Goal: Information Seeking & Learning: Learn about a topic

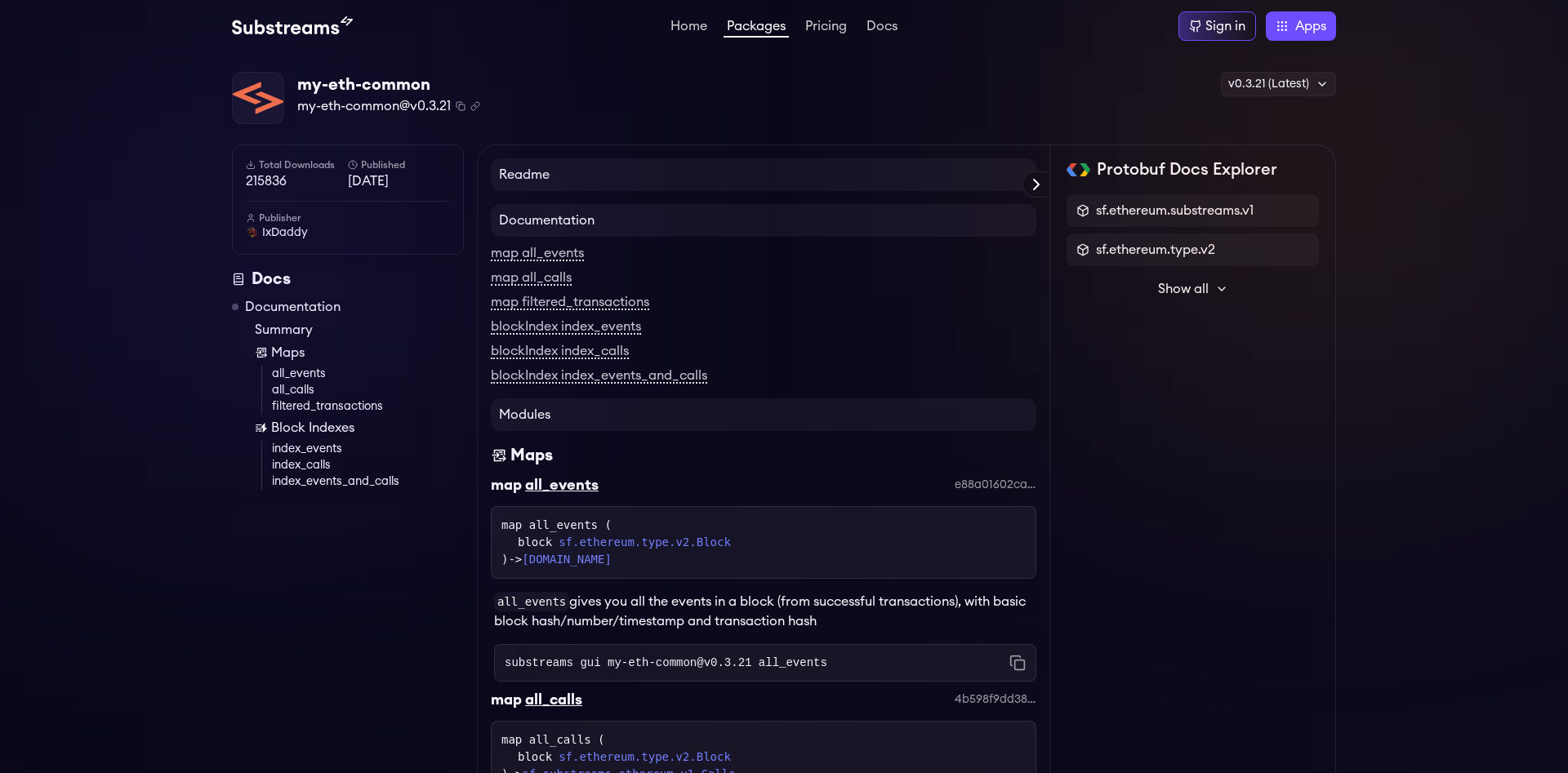
click at [589, 180] on h4 "Readme" at bounding box center [764, 174] width 545 height 33
click at [542, 176] on h4 "Readme" at bounding box center [764, 174] width 545 height 33
click at [580, 222] on h4 "Documentation" at bounding box center [764, 220] width 545 height 33
click at [1186, 279] on span "Show all" at bounding box center [1182, 289] width 50 height 19
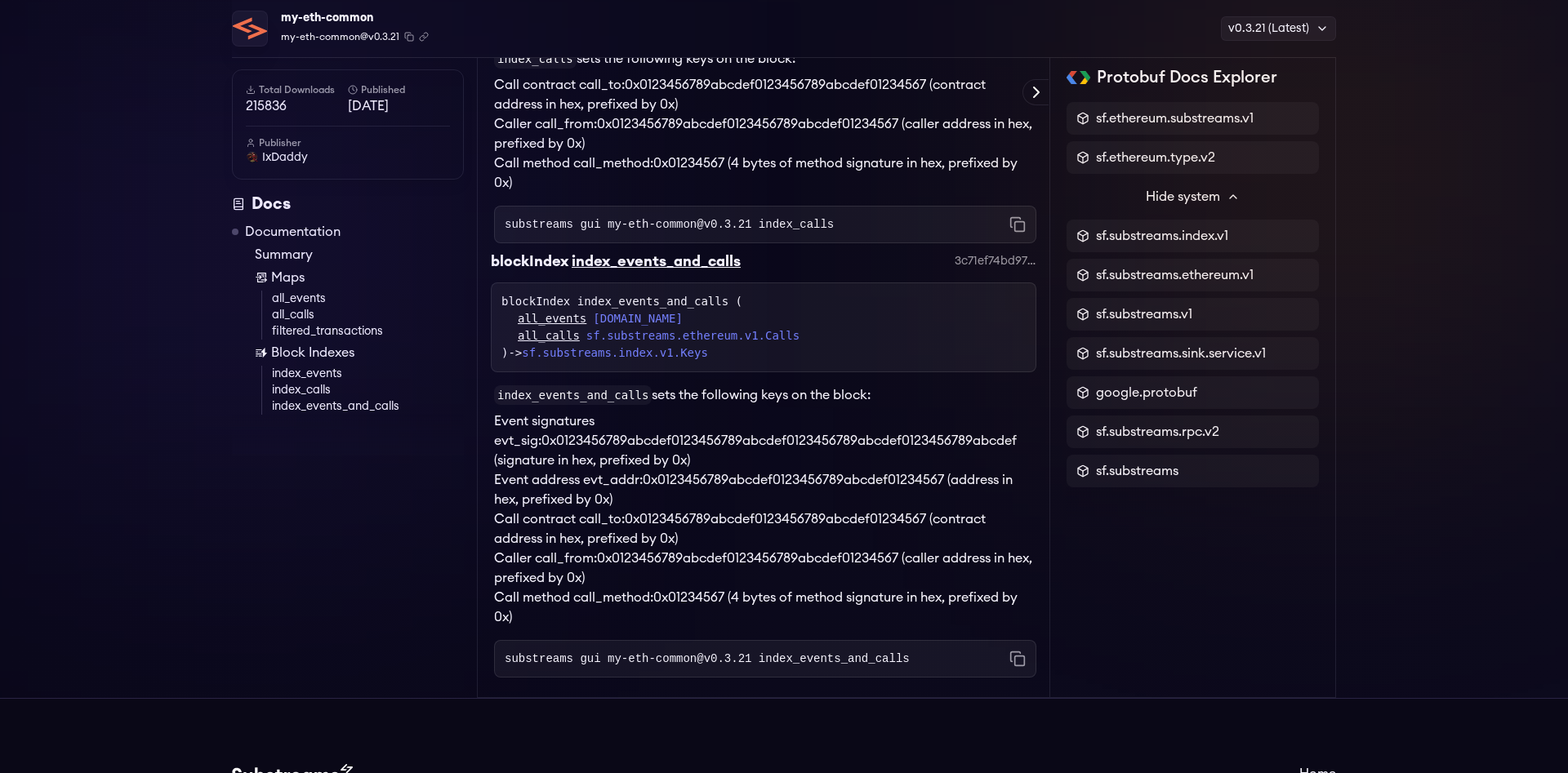
scroll to position [2418, 0]
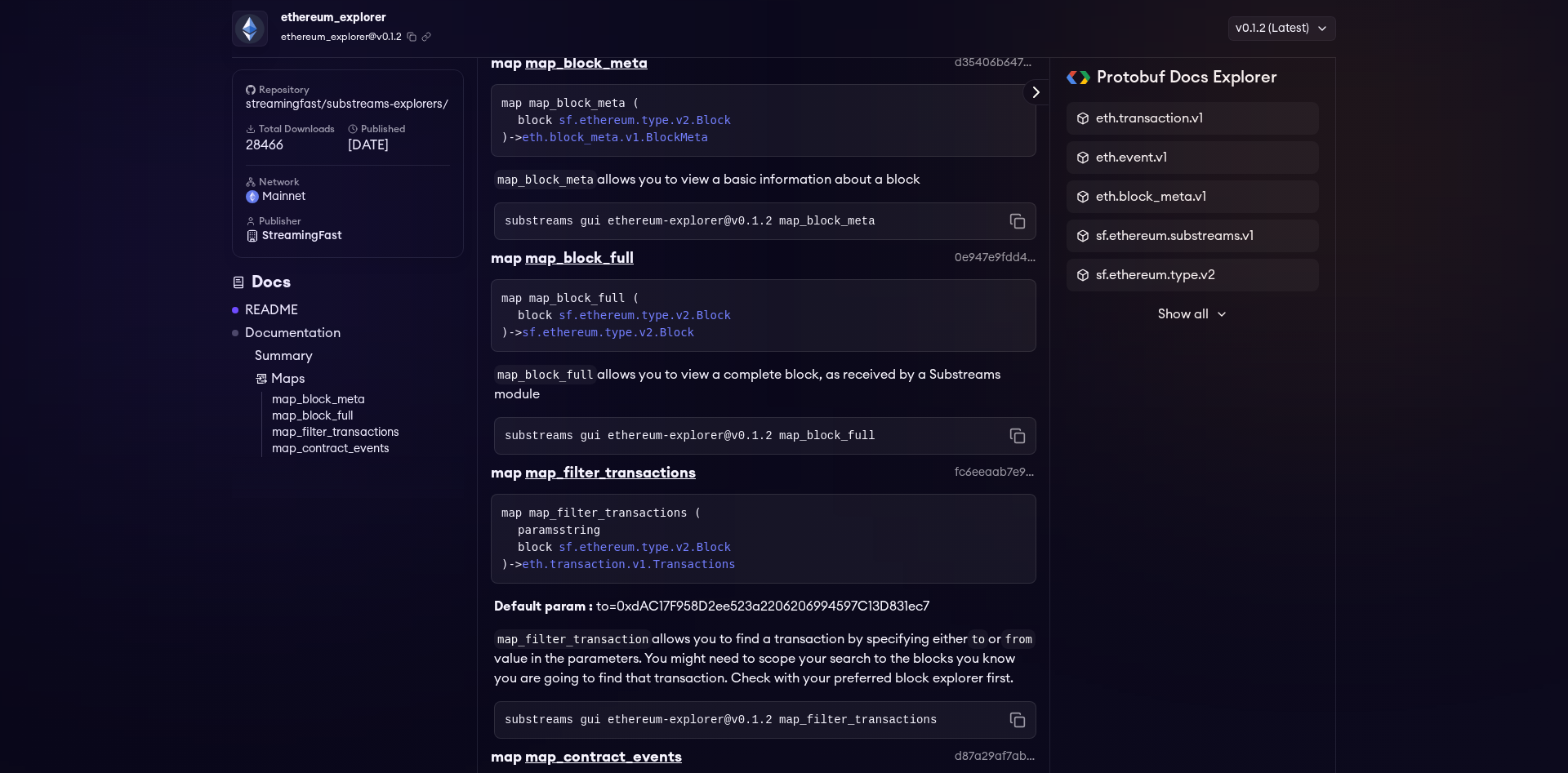
scroll to position [839, 0]
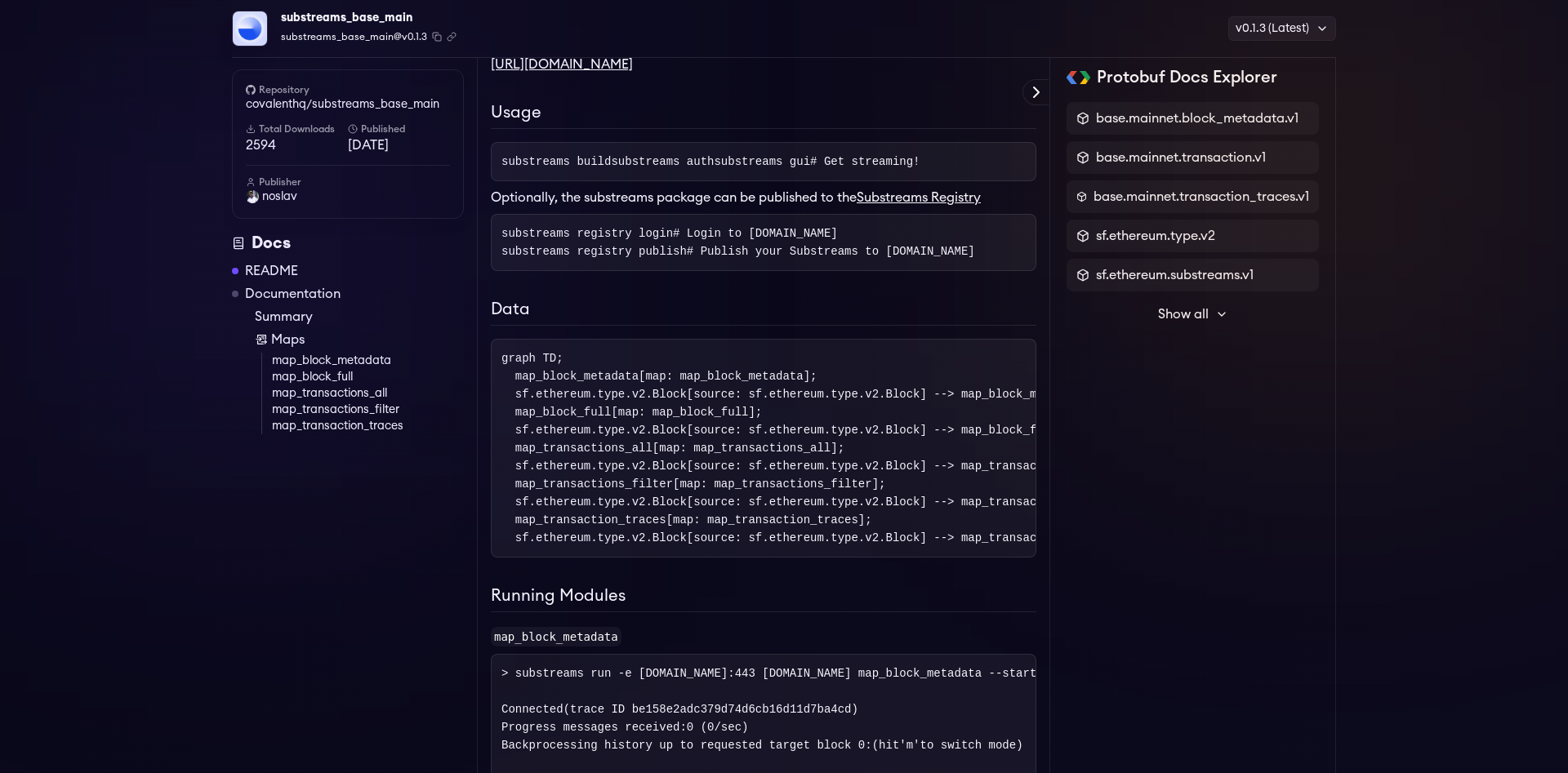
scroll to position [258, 0]
click at [350, 359] on link "map_block_metadata" at bounding box center [367, 361] width 192 height 16
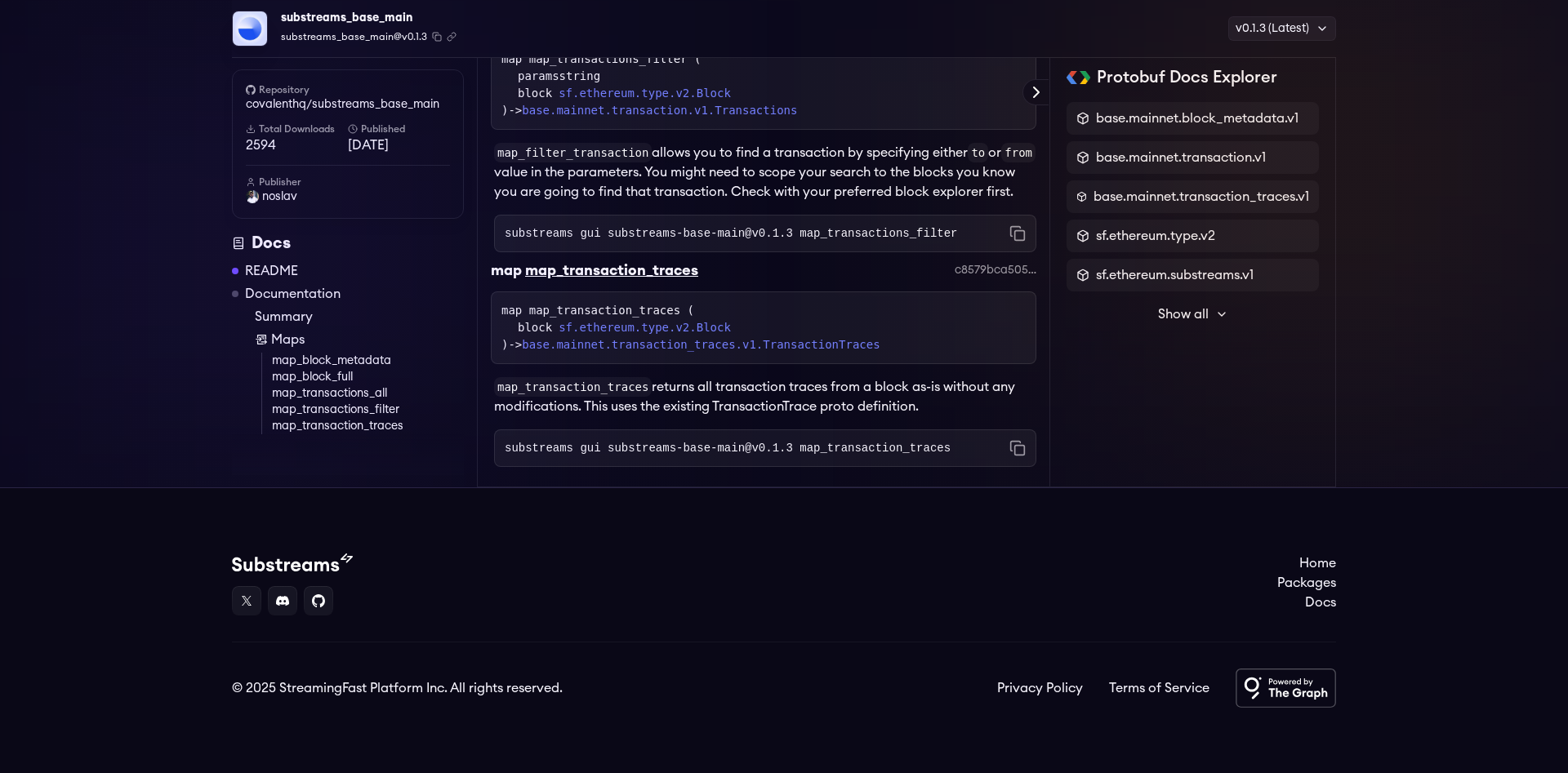
scroll to position [5034, 0]
click at [369, 393] on link "map_transactions_all" at bounding box center [367, 394] width 192 height 16
click at [377, 416] on link "map_transactions_filter" at bounding box center [367, 409] width 192 height 16
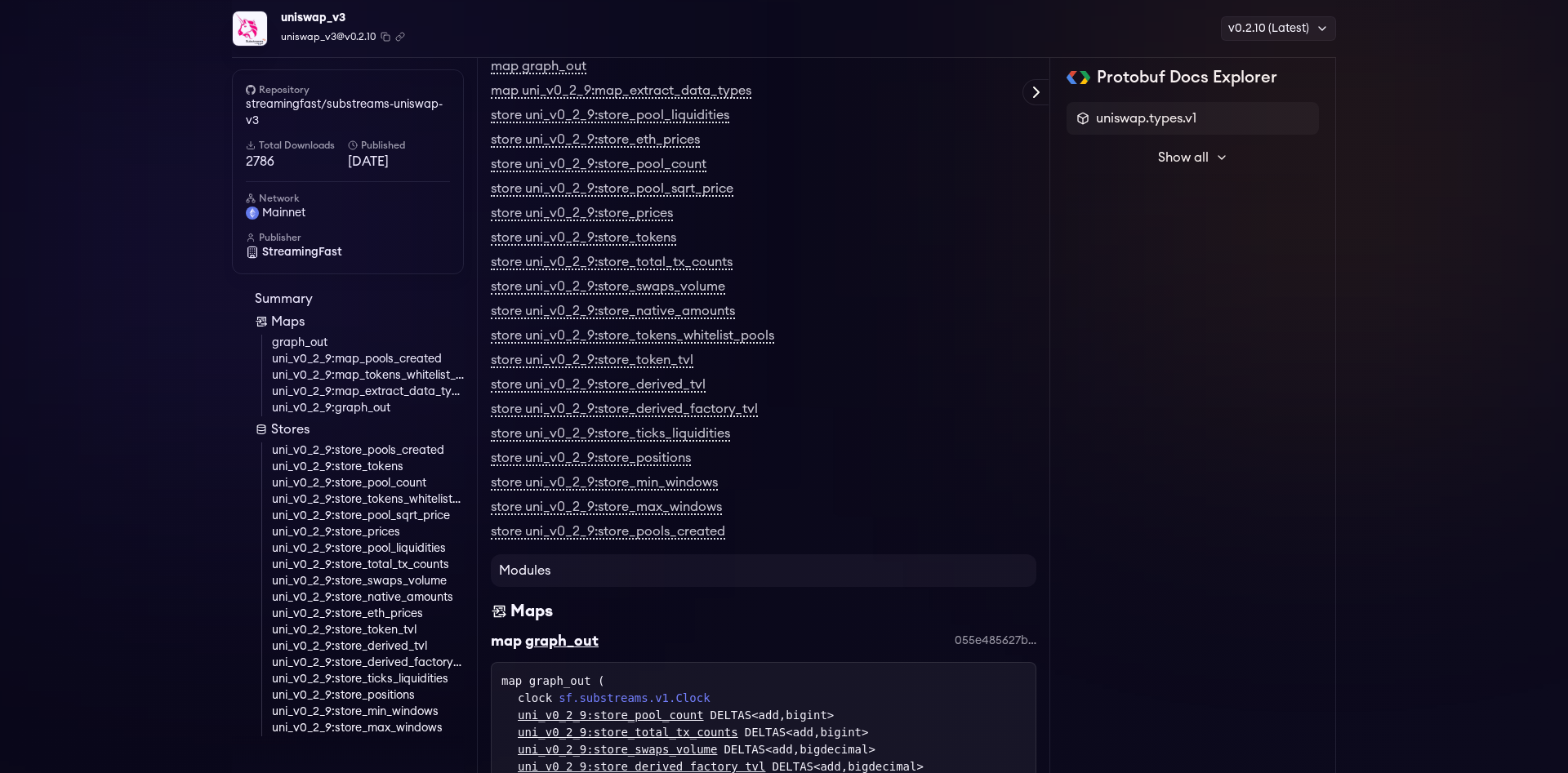
scroll to position [425, 0]
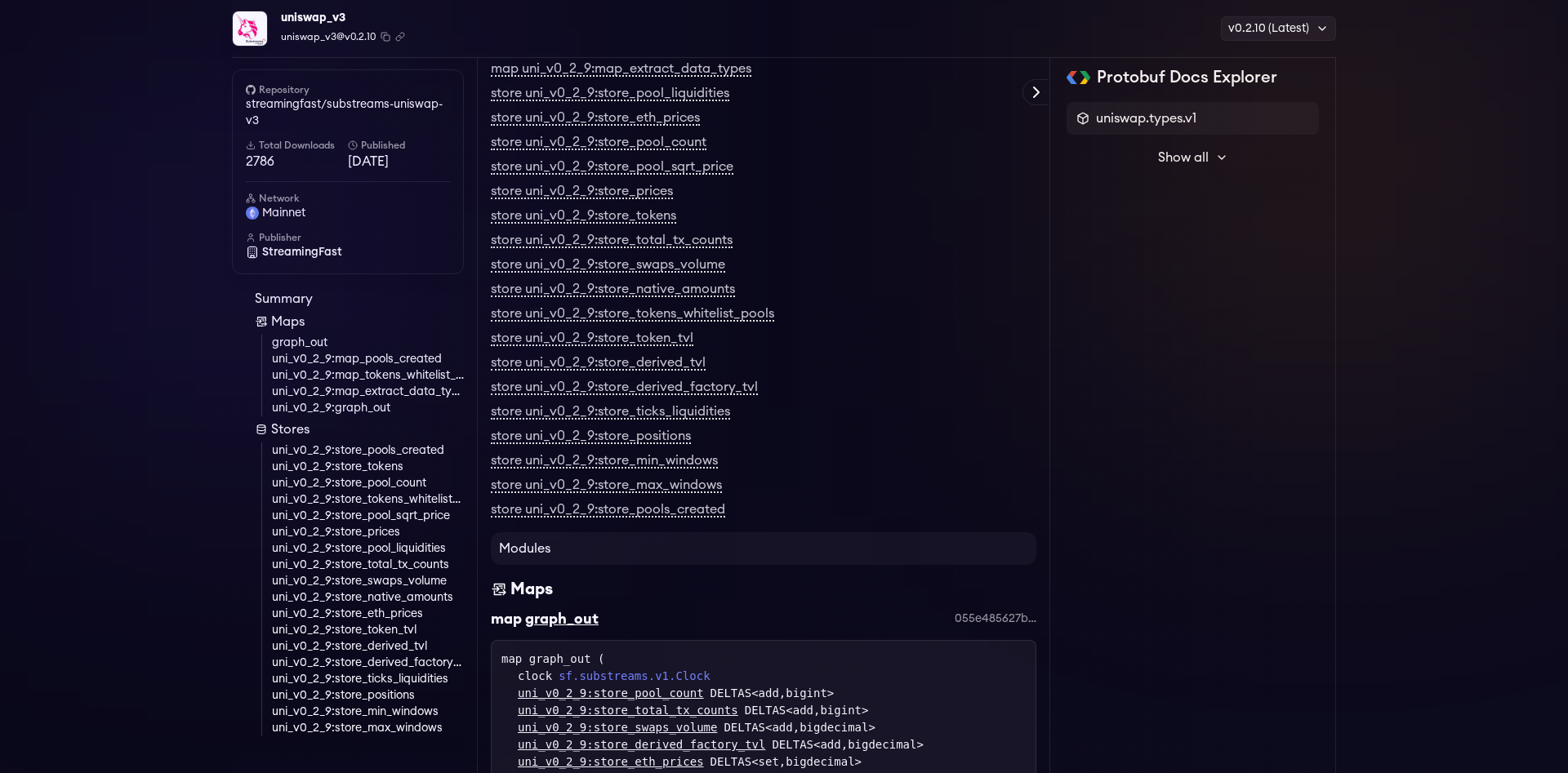
click at [401, 582] on link "uni_v0_2_9:store_swaps_volume" at bounding box center [367, 581] width 192 height 16
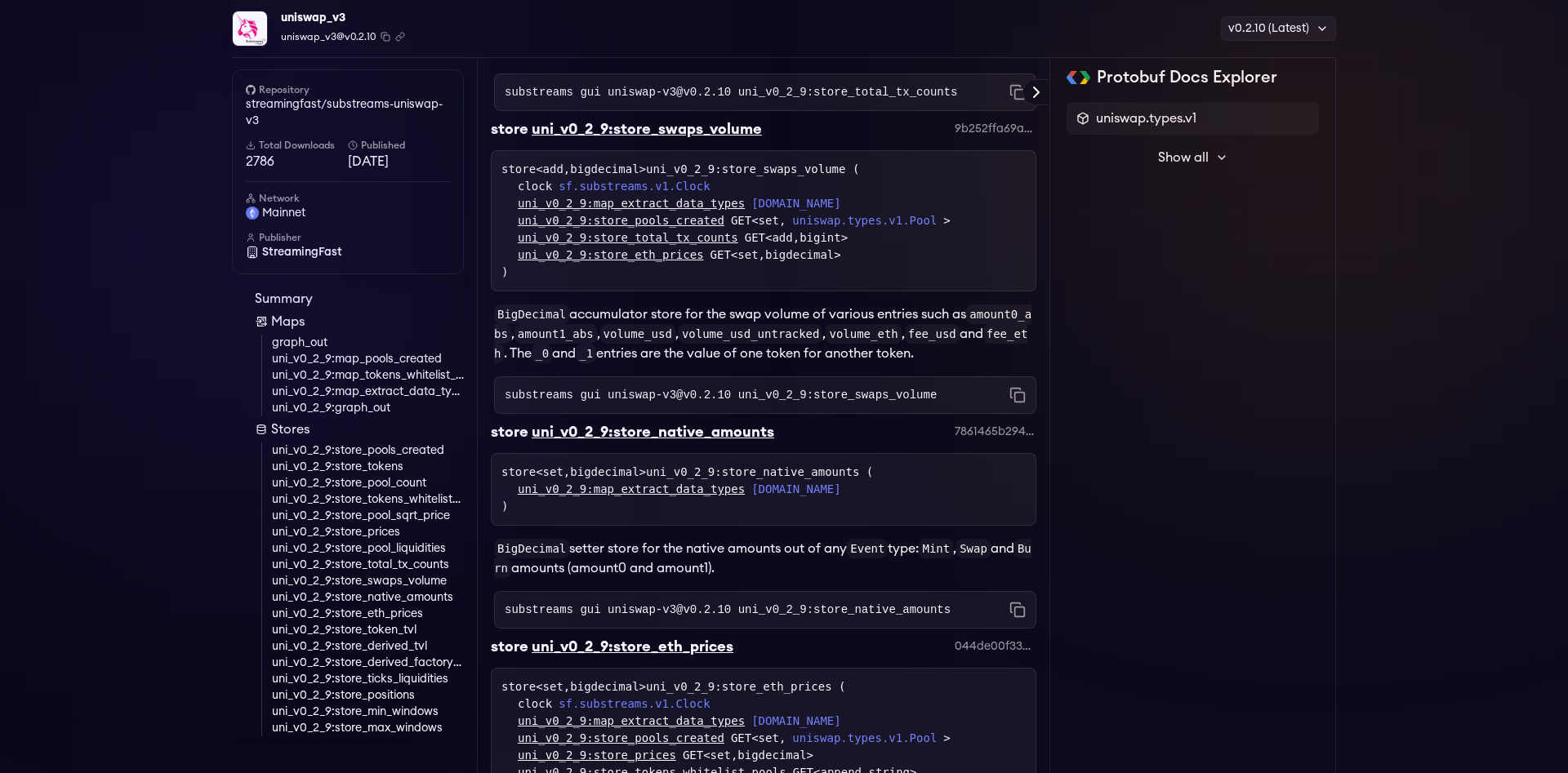
scroll to position [4872, 0]
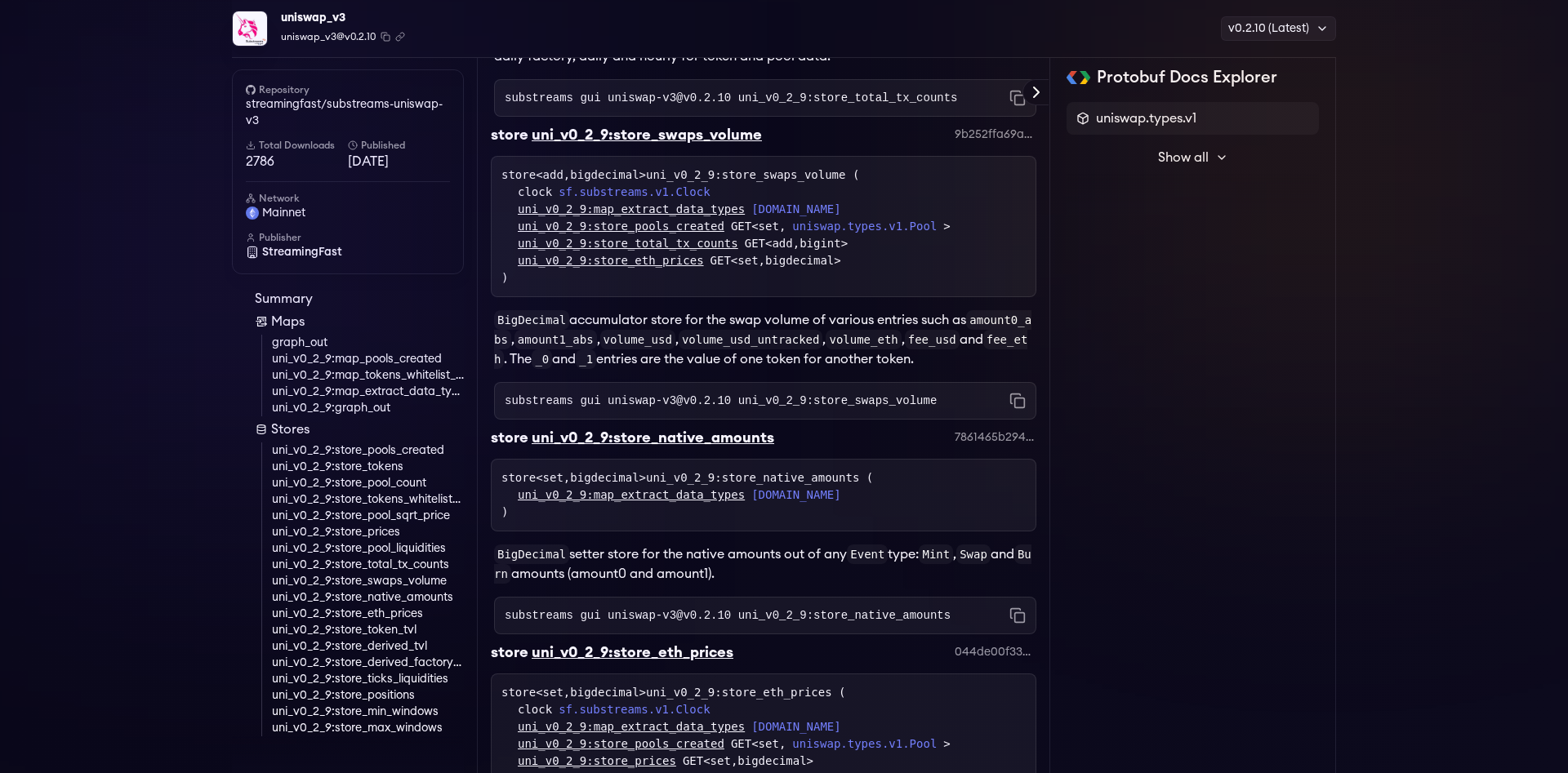
click at [1184, 165] on span "Show all" at bounding box center [1182, 157] width 50 height 19
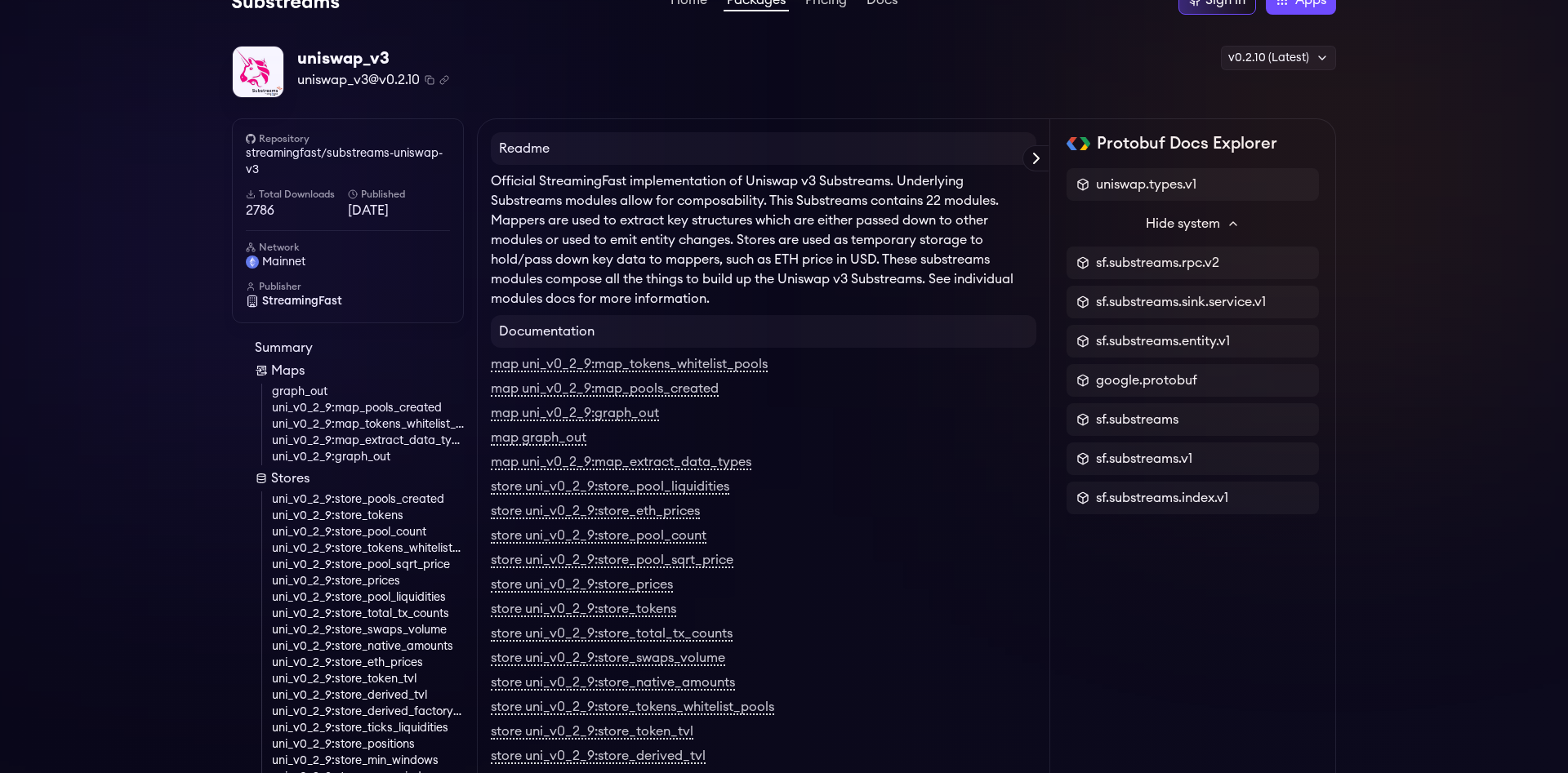
scroll to position [0, 0]
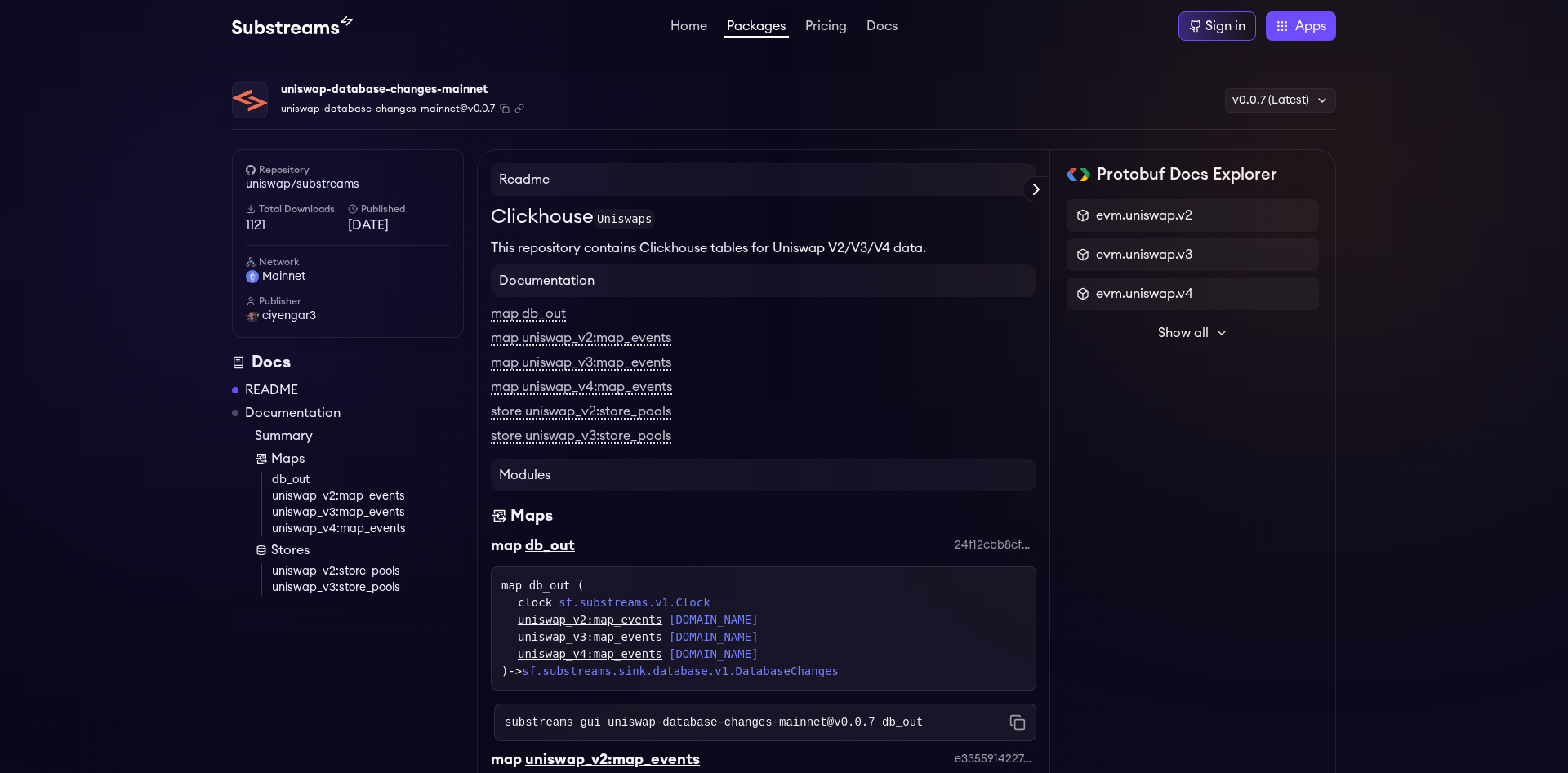
scroll to position [258, 0]
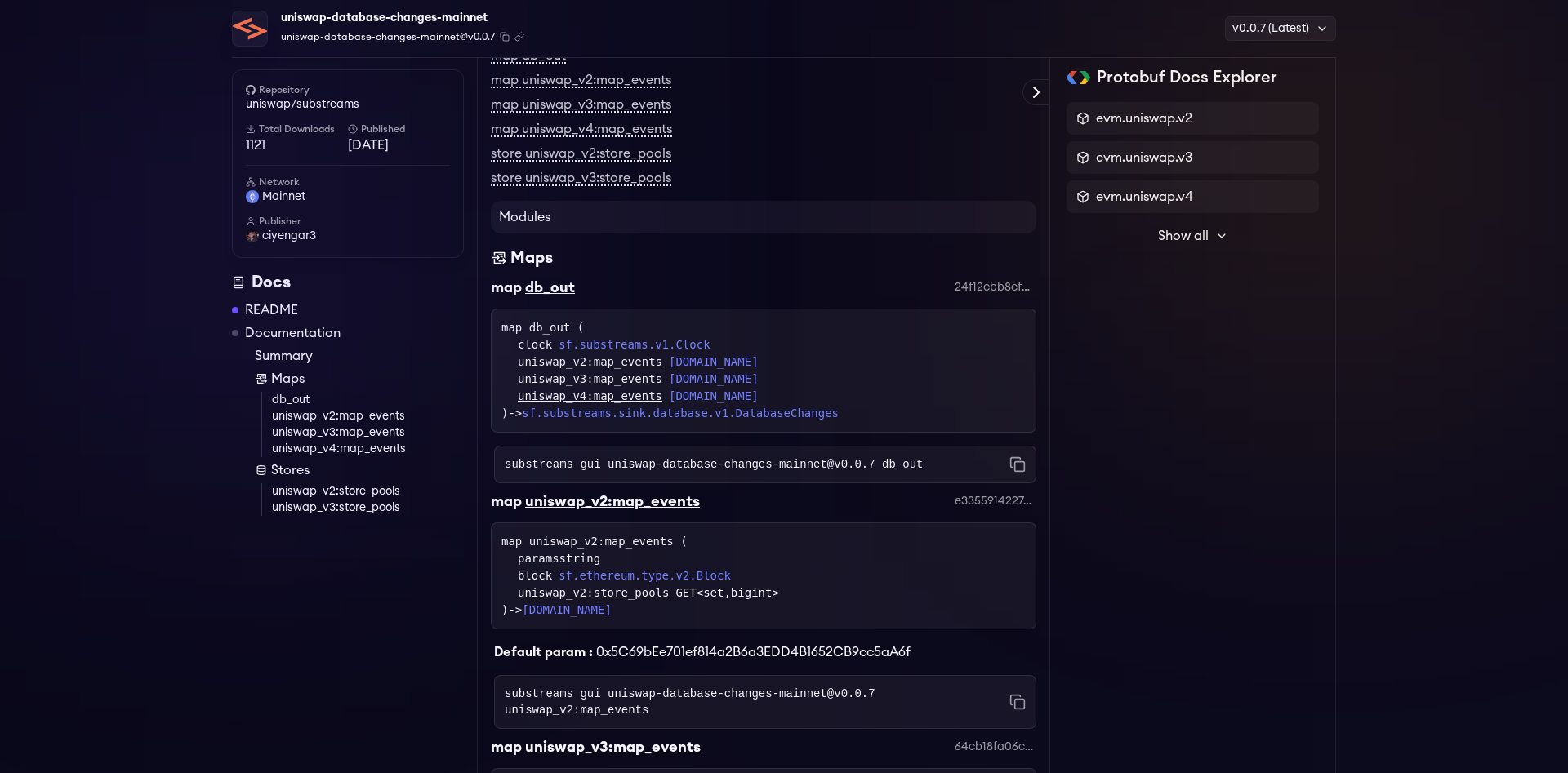
click at [613, 399] on link "uniswap_v4:map_events" at bounding box center [589, 395] width 144 height 17
